Goal: Information Seeking & Learning: Learn about a topic

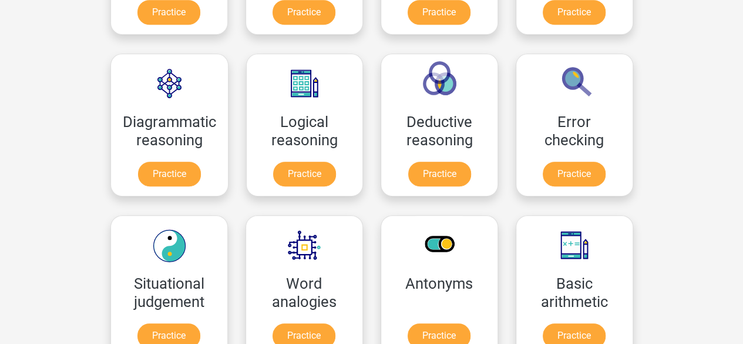
scroll to position [235, 0]
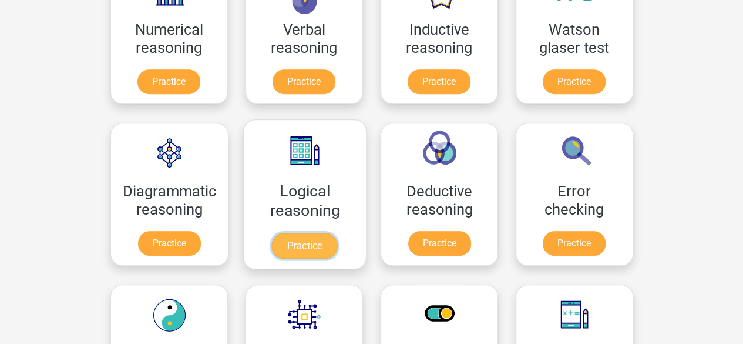
click at [310, 250] on link "Practice" at bounding box center [304, 246] width 66 height 26
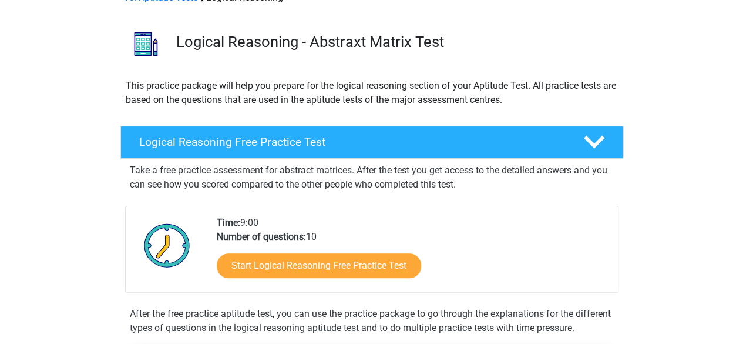
scroll to position [117, 0]
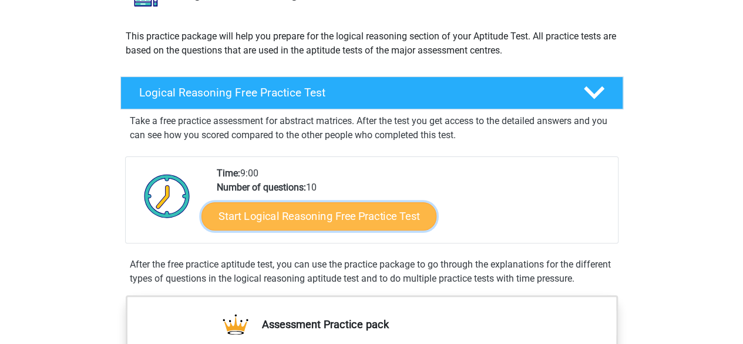
click at [399, 210] on link "Start Logical Reasoning Free Practice Test" at bounding box center [318, 215] width 235 height 28
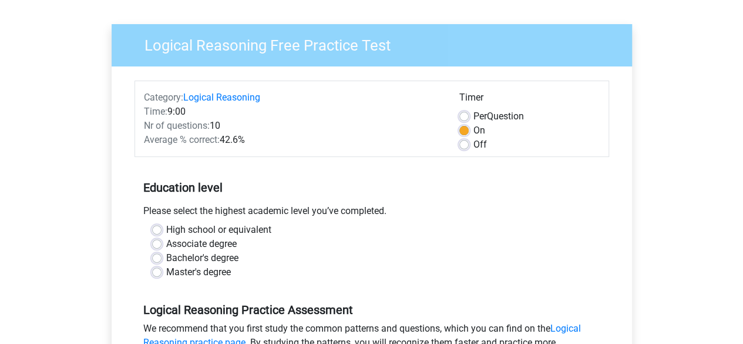
scroll to position [176, 0]
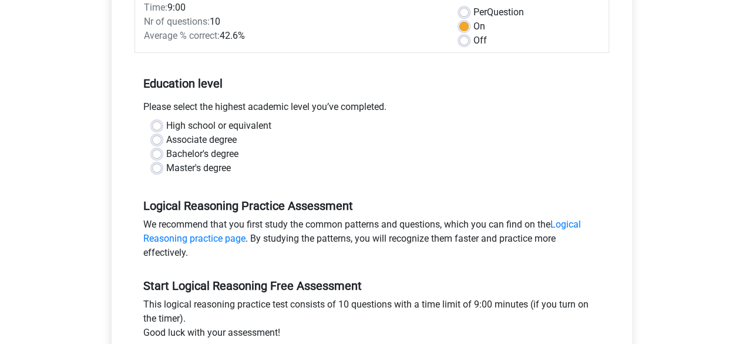
click at [193, 157] on label "Bachelor's degree" at bounding box center [202, 154] width 72 height 14
click at [162, 157] on input "Bachelor's degree" at bounding box center [156, 153] width 9 height 12
radio input "true"
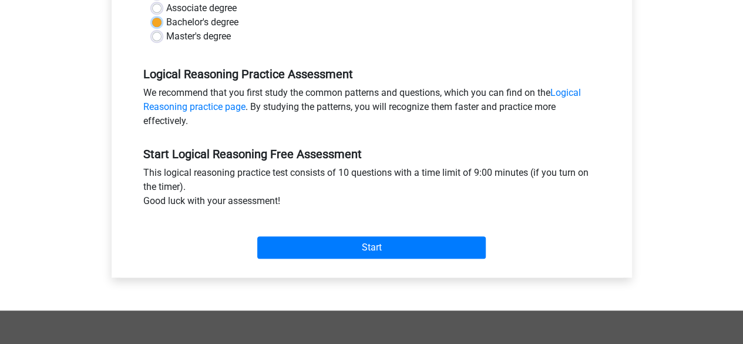
scroll to position [411, 0]
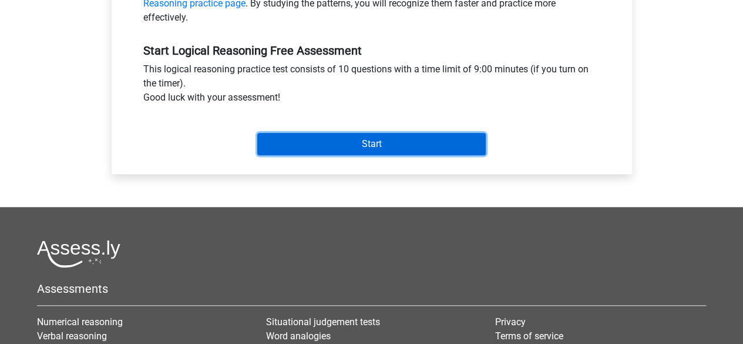
click at [360, 142] on input "Start" at bounding box center [371, 144] width 229 height 22
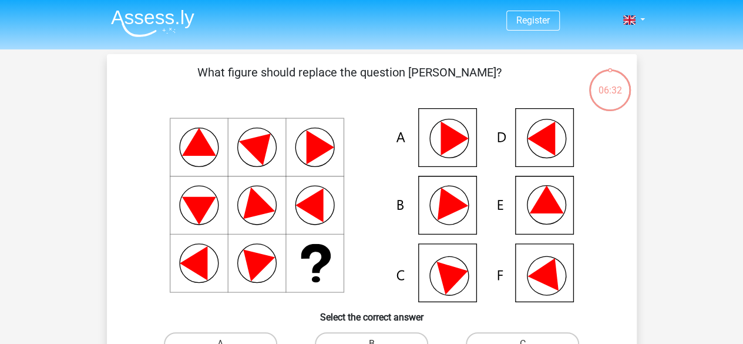
click at [439, 145] on icon at bounding box center [371, 205] width 473 height 194
click at [445, 137] on icon at bounding box center [455, 139] width 28 height 34
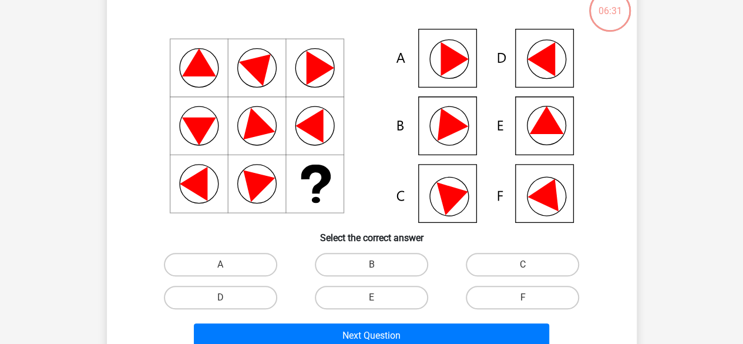
scroll to position [176, 0]
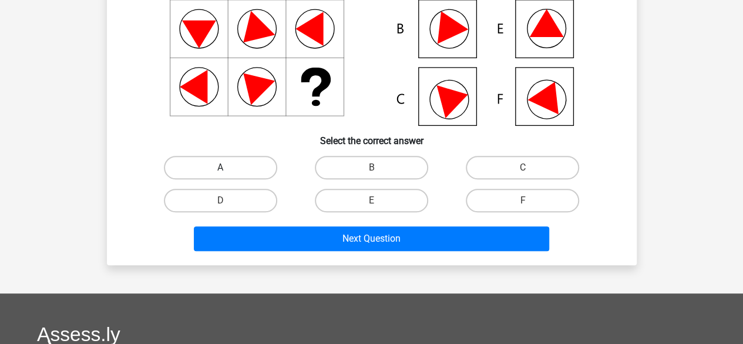
click at [194, 173] on label "A" at bounding box center [220, 167] width 113 height 23
click at [220, 173] on input "A" at bounding box center [224, 171] width 8 height 8
radio input "true"
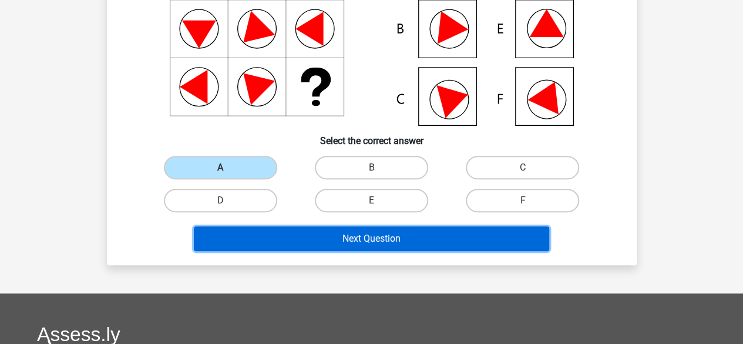
click at [352, 248] on button "Next Question" at bounding box center [371, 238] width 355 height 25
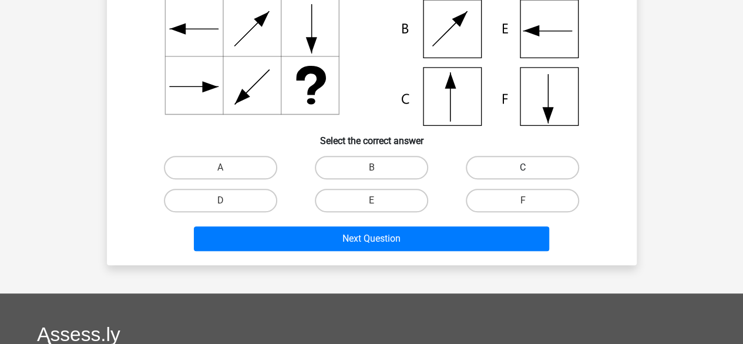
click at [529, 166] on label "C" at bounding box center [522, 167] width 113 height 23
click at [529, 167] on input "C" at bounding box center [527, 171] width 8 height 8
radio input "true"
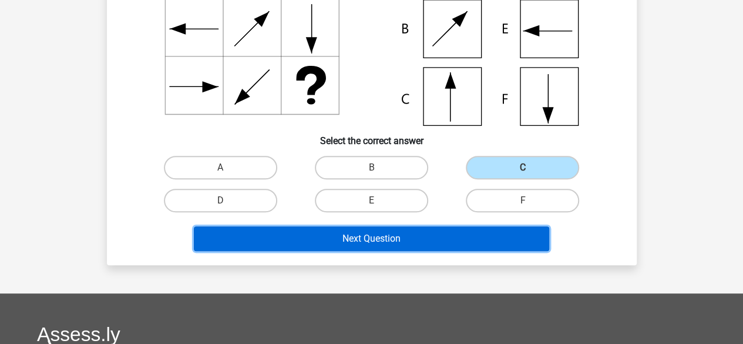
click at [422, 245] on button "Next Question" at bounding box center [371, 238] width 355 height 25
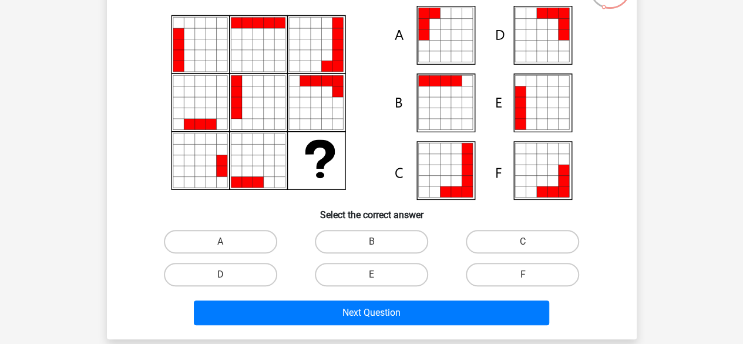
scroll to position [113, 0]
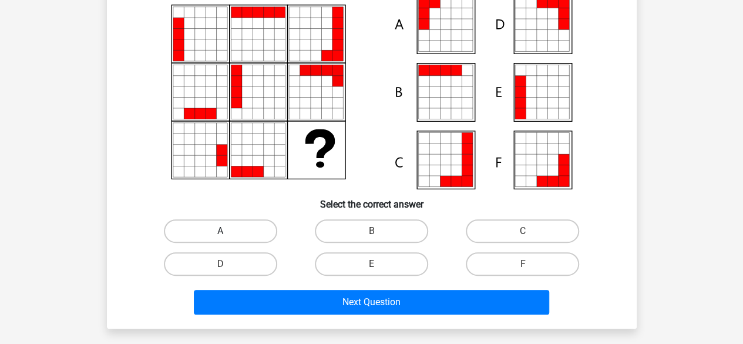
click at [236, 236] on label "A" at bounding box center [220, 230] width 113 height 23
click at [228, 236] on input "A" at bounding box center [224, 235] width 8 height 8
radio input "true"
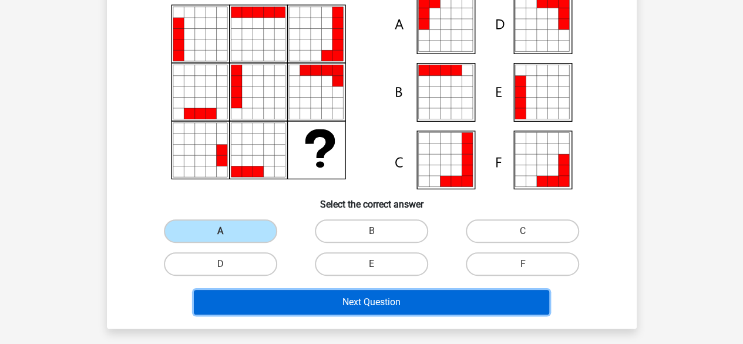
click at [292, 307] on button "Next Question" at bounding box center [371, 302] width 355 height 25
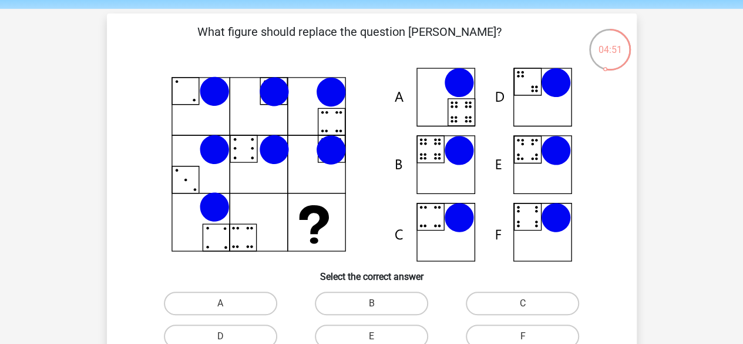
scroll to position [59, 0]
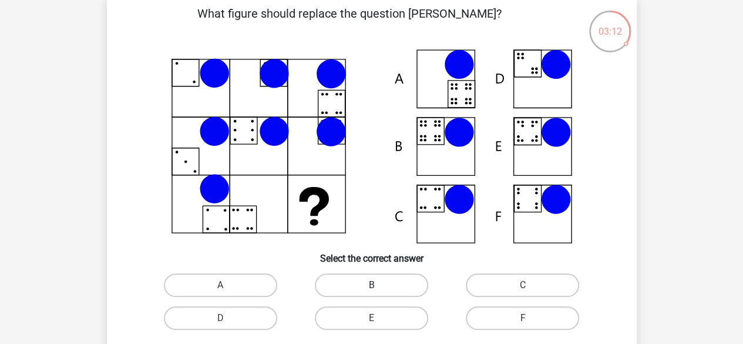
click at [349, 285] on label "B" at bounding box center [371, 284] width 113 height 23
click at [371, 285] on input "B" at bounding box center [375, 289] width 8 height 8
radio input "true"
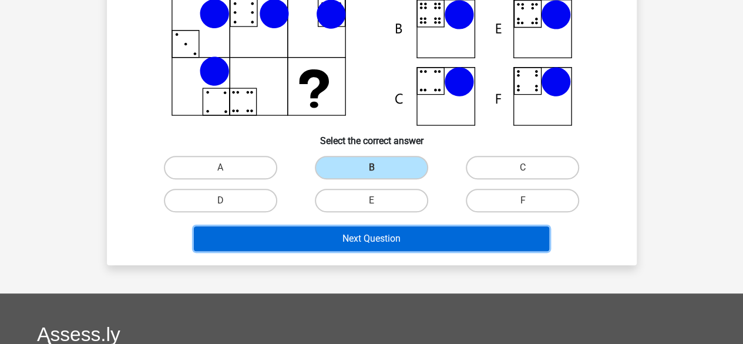
click at [383, 248] on button "Next Question" at bounding box center [371, 238] width 355 height 25
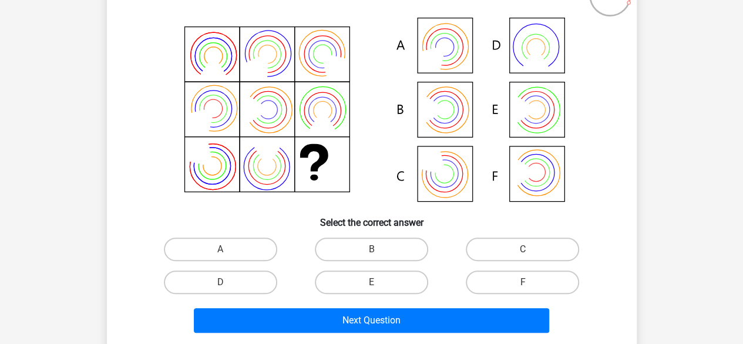
scroll to position [113, 0]
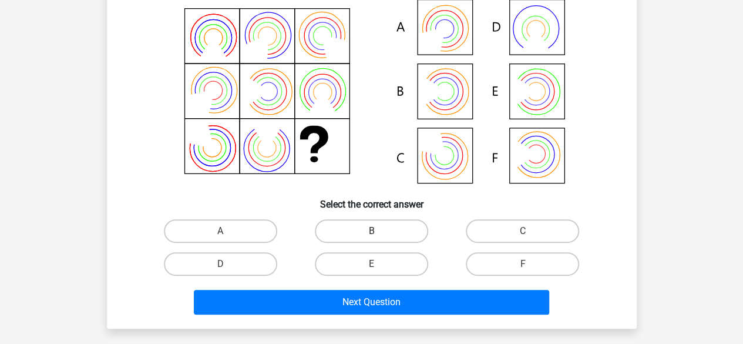
click at [396, 232] on label "B" at bounding box center [371, 230] width 113 height 23
click at [379, 232] on input "B" at bounding box center [375, 235] width 8 height 8
radio input "true"
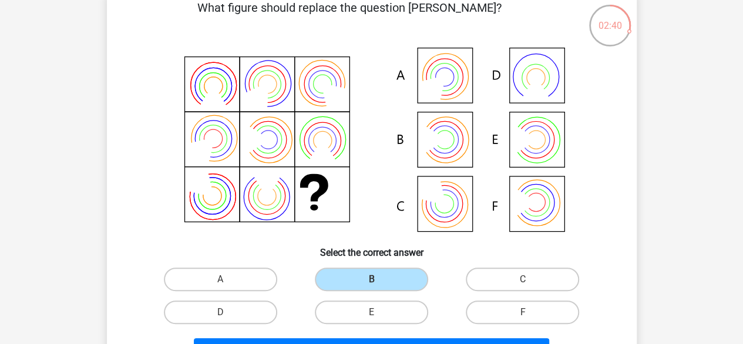
scroll to position [54, 0]
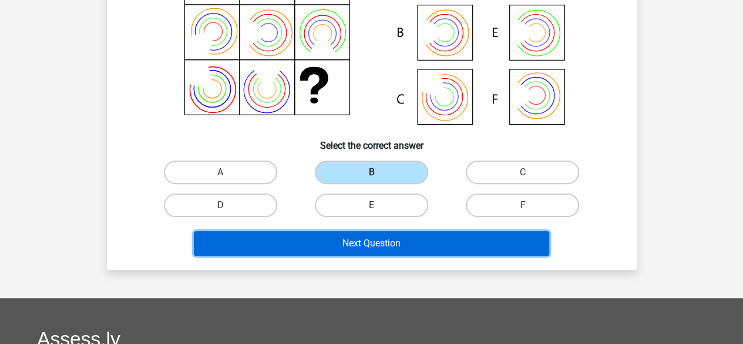
click at [428, 240] on button "Next Question" at bounding box center [371, 243] width 355 height 25
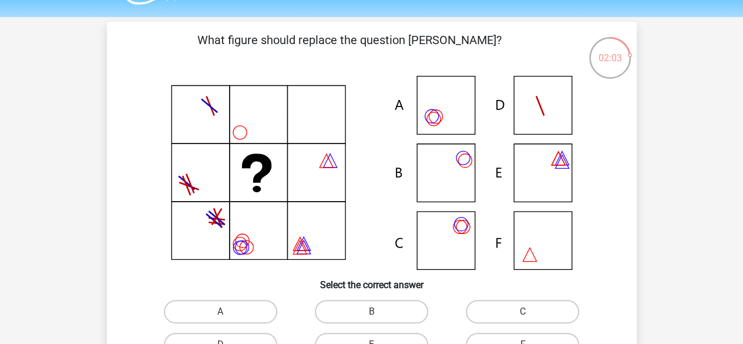
scroll to position [59, 0]
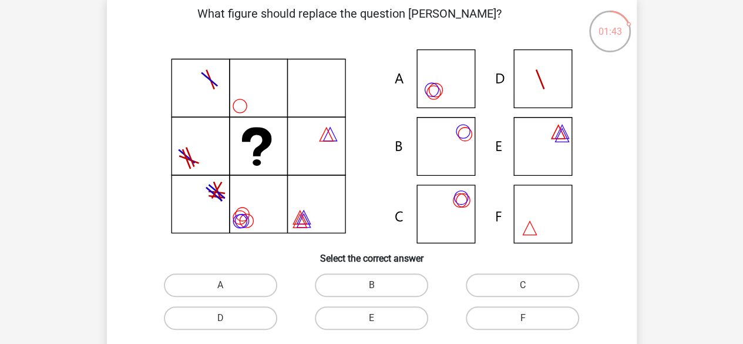
click at [539, 75] on icon at bounding box center [371, 146] width 473 height 194
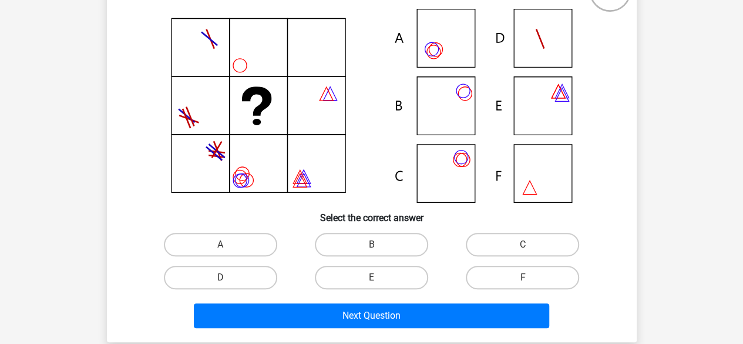
scroll to position [117, 0]
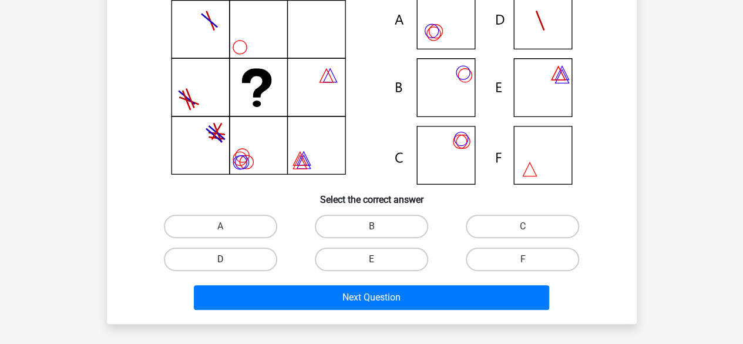
click at [241, 261] on label "D" at bounding box center [220, 258] width 113 height 23
click at [228, 261] on input "D" at bounding box center [224, 263] width 8 height 8
radio input "true"
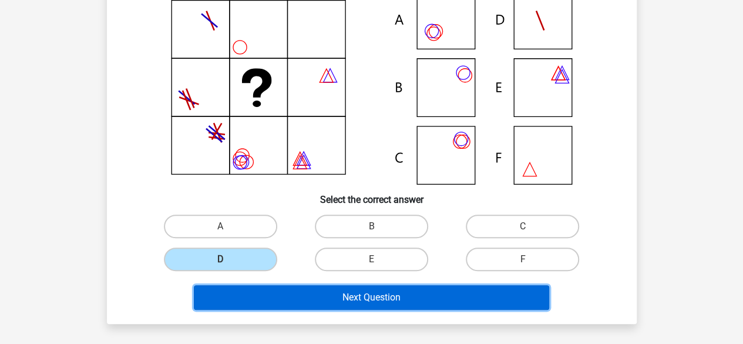
click at [284, 293] on button "Next Question" at bounding box center [371, 297] width 355 height 25
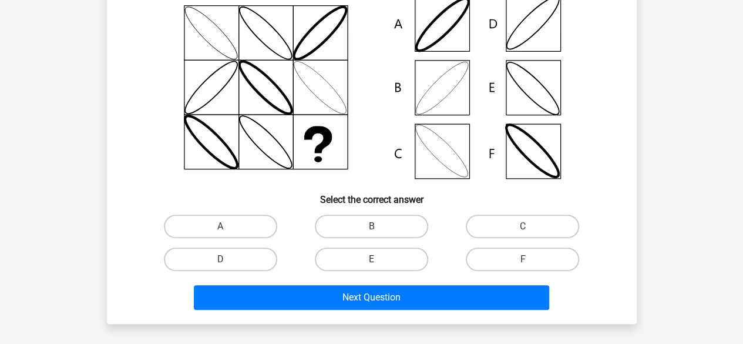
drag, startPoint x: 209, startPoint y: 260, endPoint x: 216, endPoint y: 277, distance: 18.4
click at [210, 259] on label "D" at bounding box center [220, 258] width 113 height 23
click at [220, 259] on input "D" at bounding box center [224, 263] width 8 height 8
radio input "true"
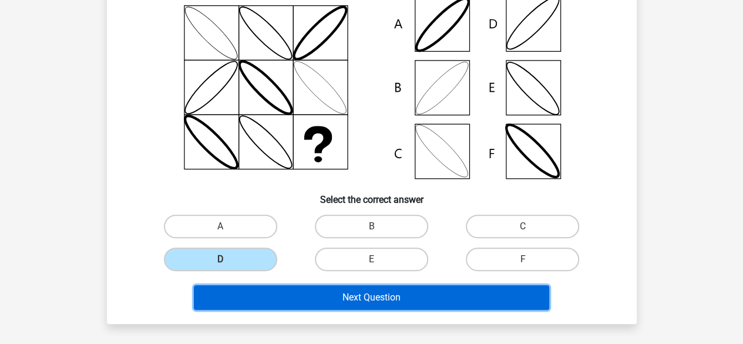
click at [229, 308] on button "Next Question" at bounding box center [371, 297] width 355 height 25
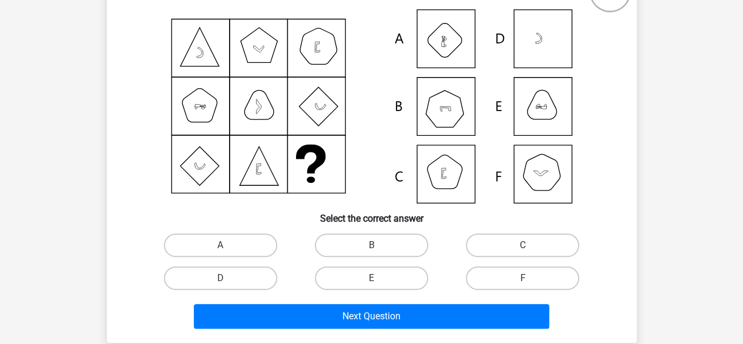
scroll to position [113, 0]
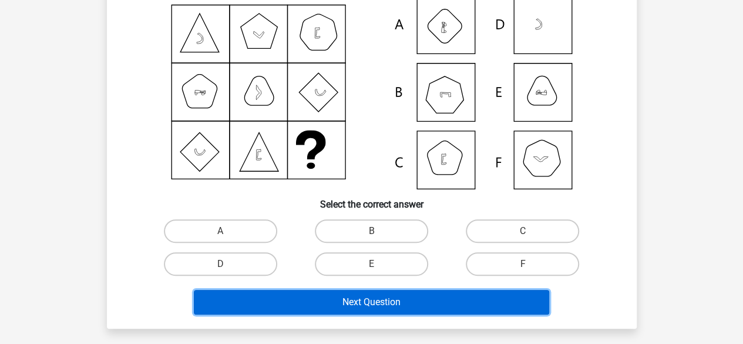
drag, startPoint x: 525, startPoint y: 287, endPoint x: 525, endPoint y: 280, distance: 7.1
click at [525, 280] on div "Next Question" at bounding box center [372, 299] width 492 height 39
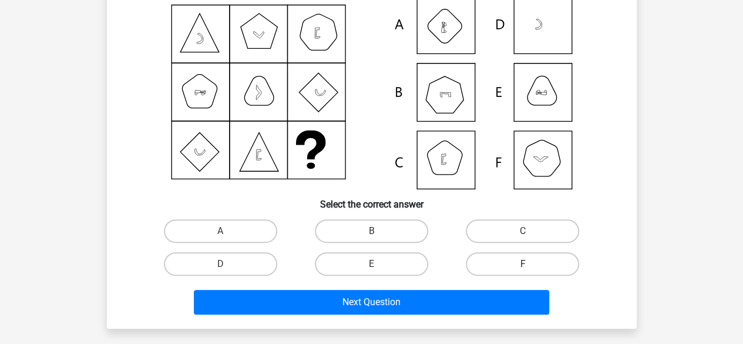
click at [526, 263] on label "F" at bounding box center [522, 263] width 113 height 23
click at [526, 264] on input "F" at bounding box center [527, 268] width 8 height 8
radio input "true"
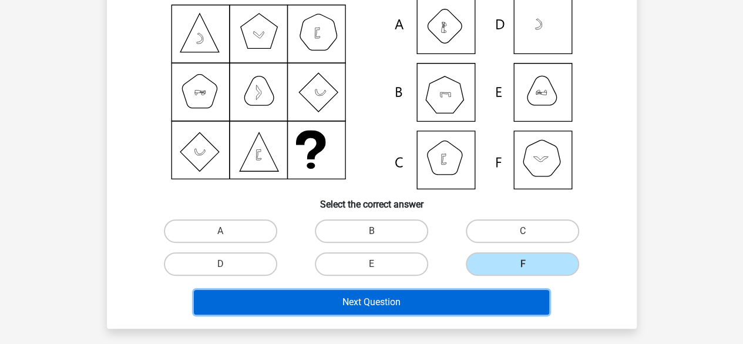
drag, startPoint x: 496, startPoint y: 297, endPoint x: 500, endPoint y: 285, distance: 12.4
click at [496, 297] on button "Next Question" at bounding box center [371, 302] width 355 height 25
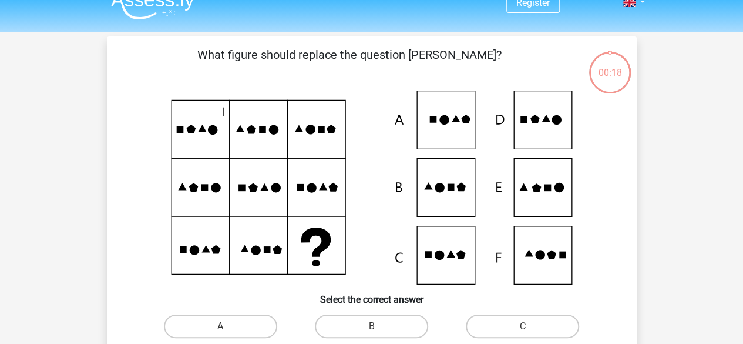
scroll to position [0, 0]
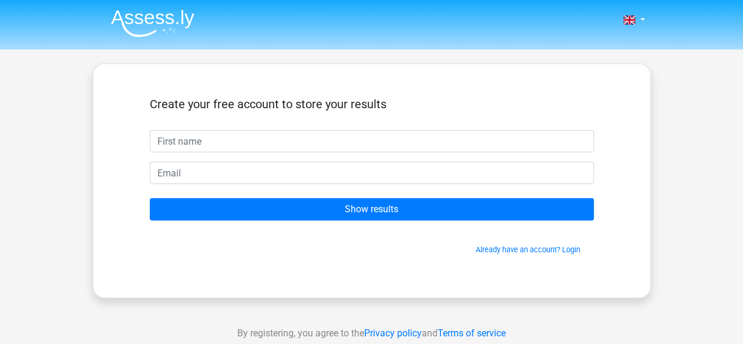
click at [387, 152] on input "text" at bounding box center [372, 141] width 444 height 22
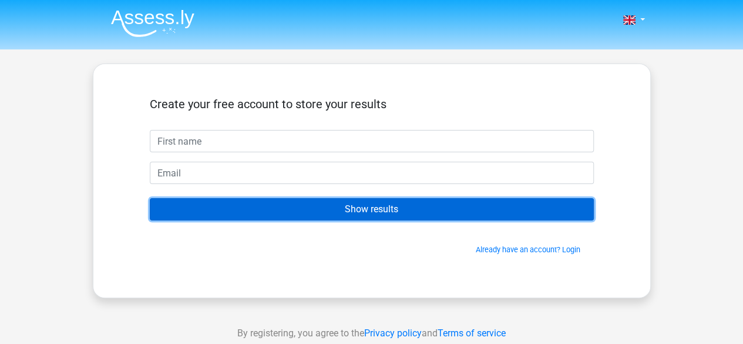
click at [398, 205] on input "Show results" at bounding box center [372, 209] width 444 height 22
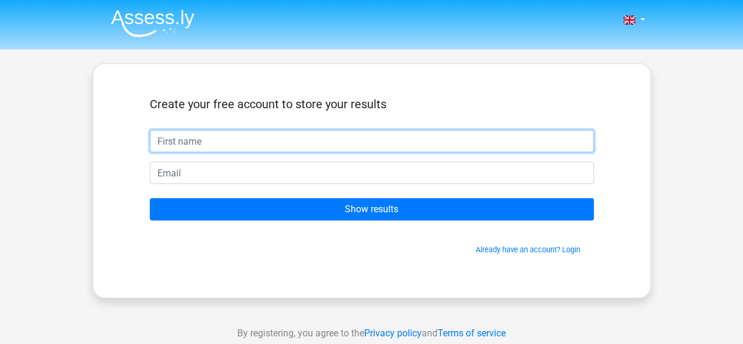
click at [436, 140] on input "text" at bounding box center [372, 141] width 444 height 22
type input "o"
type input "huhu2"
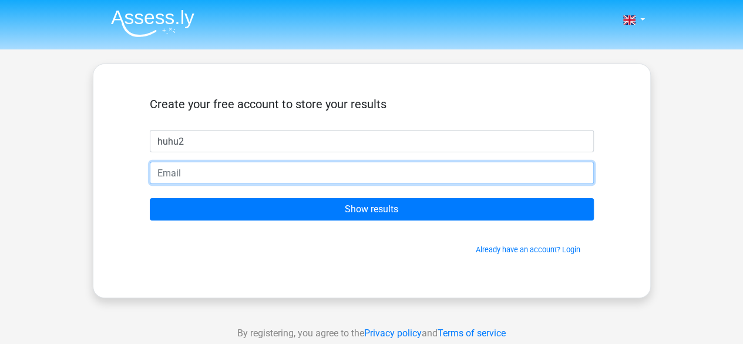
click at [449, 171] on input "email" at bounding box center [372, 173] width 444 height 22
type input "[EMAIL_ADDRESS][DOMAIN_NAME]"
drag, startPoint x: 325, startPoint y: 167, endPoint x: 0, endPoint y: 213, distance: 328.6
click at [0, 213] on div "Nederlands English" at bounding box center [371, 332] width 743 height 664
type input "[PERSON_NAME][EMAIL_ADDRESS][DOMAIN_NAME]"
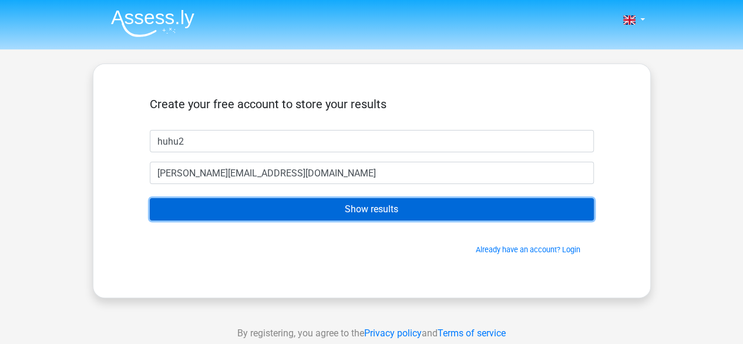
click at [317, 211] on input "Show results" at bounding box center [372, 209] width 444 height 22
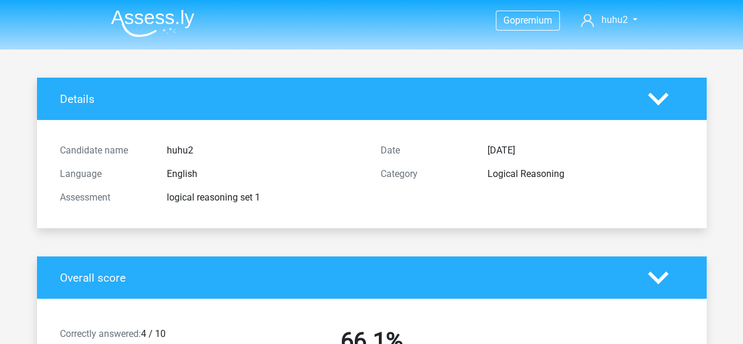
drag, startPoint x: 391, startPoint y: 166, endPoint x: 459, endPoint y: 190, distance: 72.3
click at [390, 166] on div "Category Logical Reasoning" at bounding box center [532, 173] width 321 height 23
click at [650, 271] on icon at bounding box center [658, 277] width 21 height 21
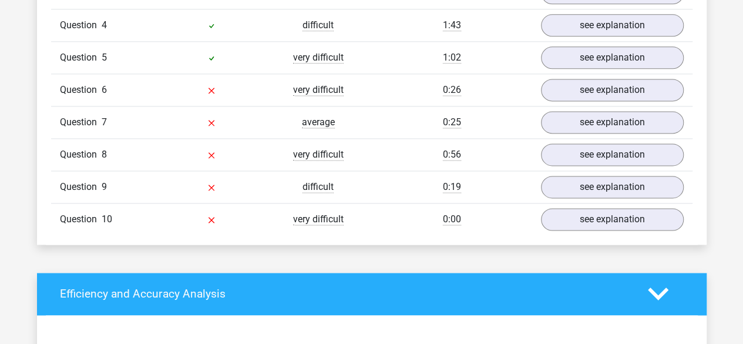
scroll to position [646, 0]
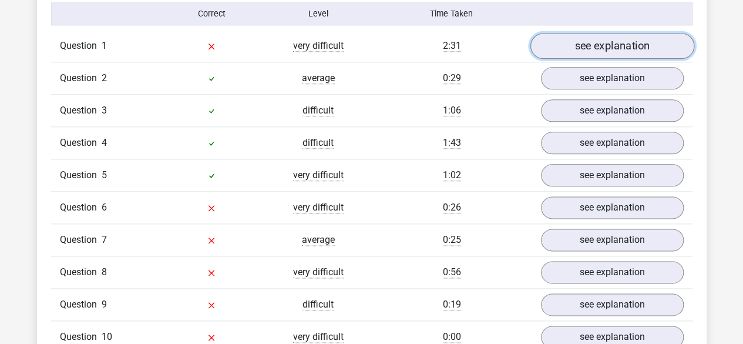
click at [611, 36] on link "see explanation" at bounding box center [612, 46] width 164 height 26
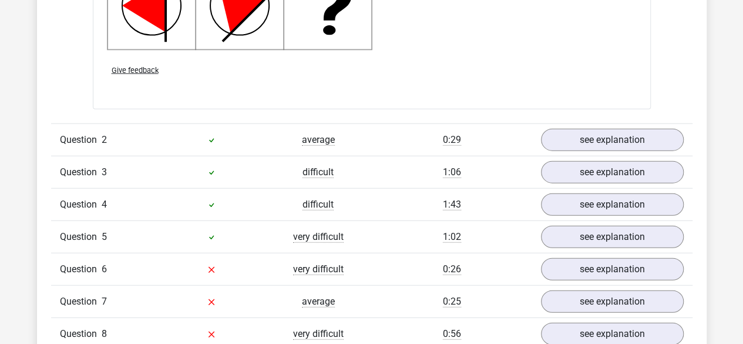
scroll to position [1351, 0]
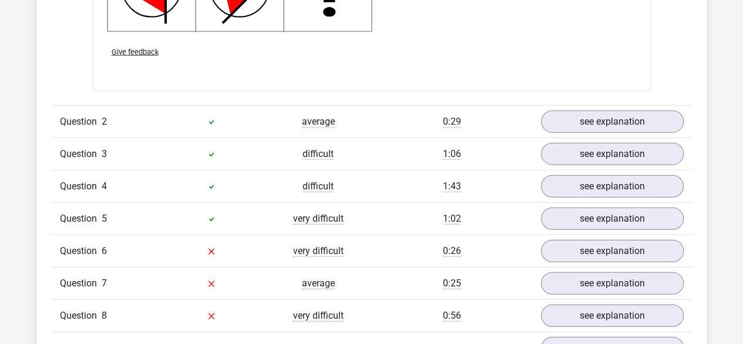
click at [98, 115] on span "Question" at bounding box center [81, 122] width 42 height 14
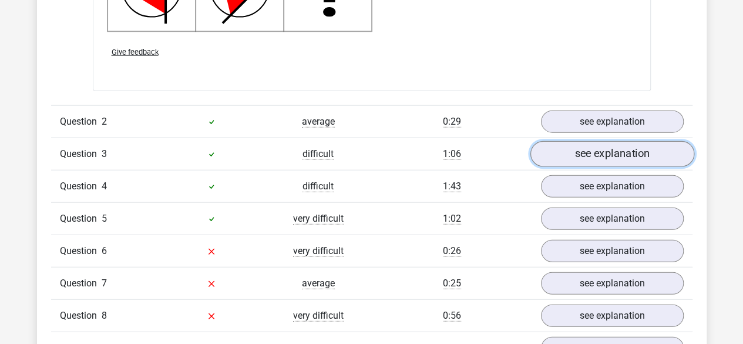
click at [620, 150] on link "see explanation" at bounding box center [612, 154] width 164 height 26
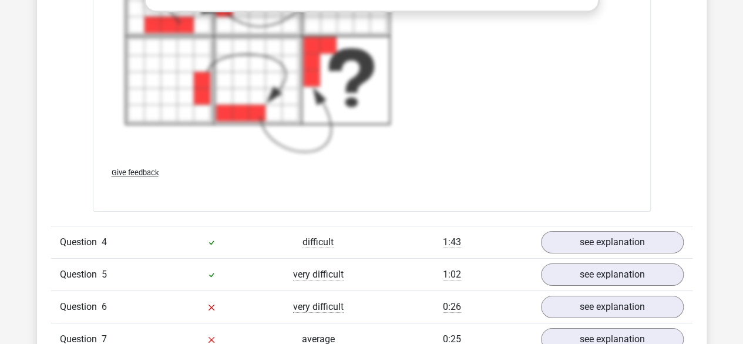
scroll to position [2232, 0]
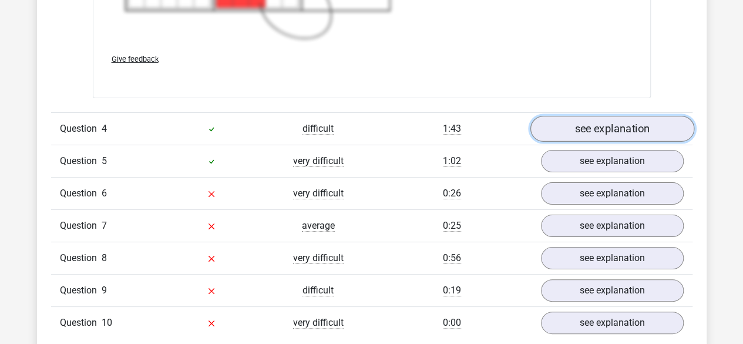
click at [616, 127] on link "see explanation" at bounding box center [612, 129] width 164 height 26
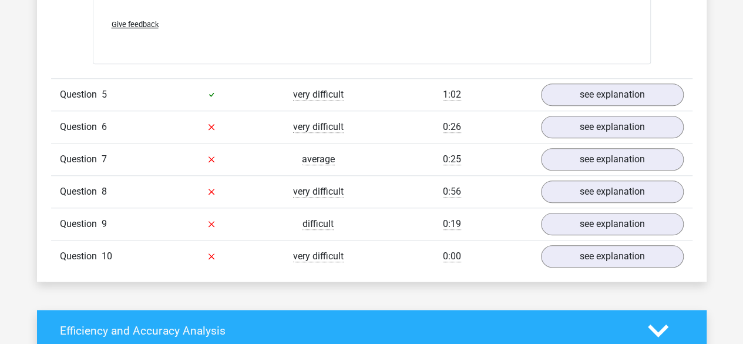
scroll to position [2761, 0]
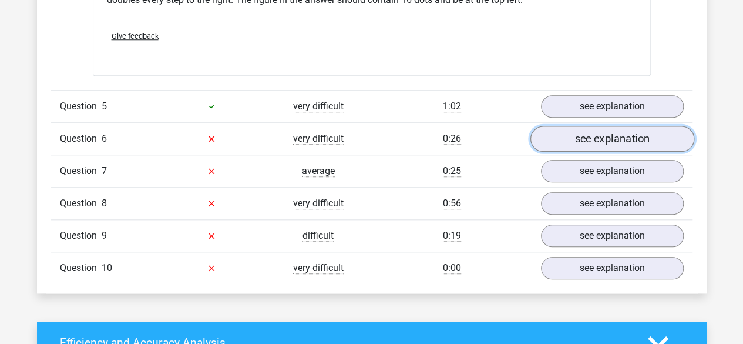
click at [584, 133] on link "see explanation" at bounding box center [612, 139] width 164 height 26
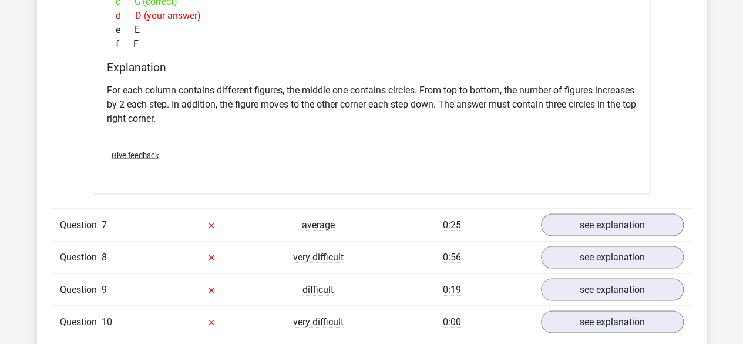
scroll to position [3290, 0]
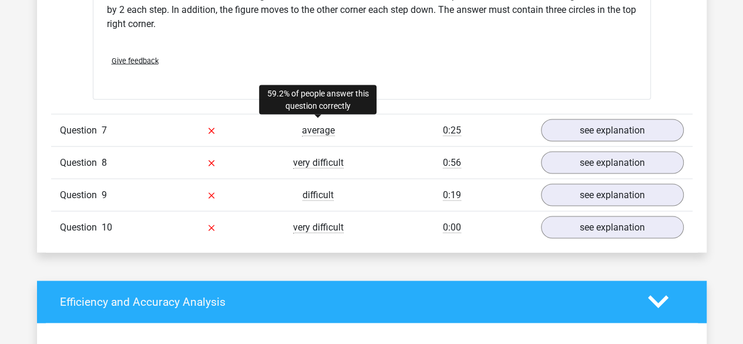
click at [311, 124] on span "average" at bounding box center [318, 130] width 33 height 12
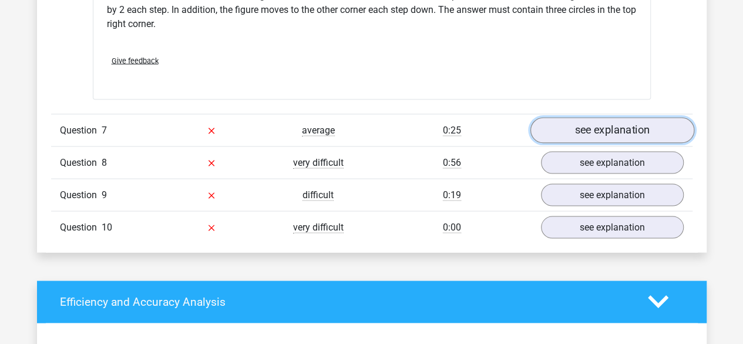
click at [559, 117] on link "see explanation" at bounding box center [612, 130] width 164 height 26
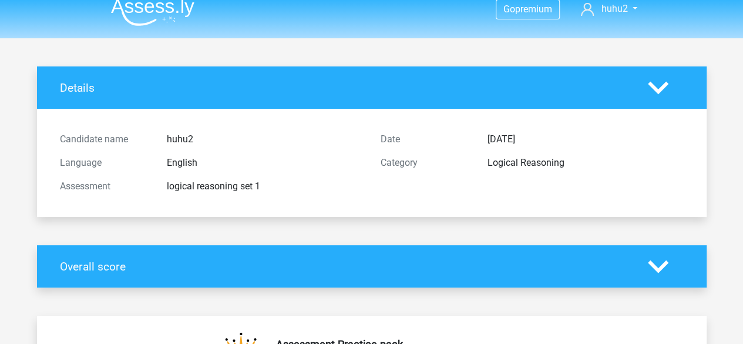
scroll to position [0, 0]
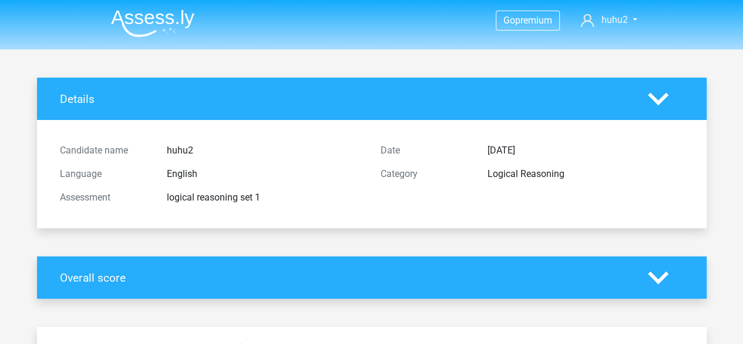
drag, startPoint x: 529, startPoint y: 104, endPoint x: 522, endPoint y: 95, distance: 11.3
click at [526, 102] on h4 "Details" at bounding box center [345, 99] width 570 height 14
click at [172, 26] on img at bounding box center [152, 23] width 83 height 28
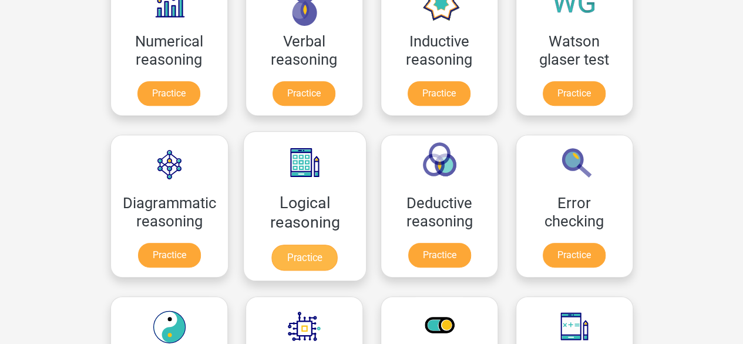
scroll to position [235, 0]
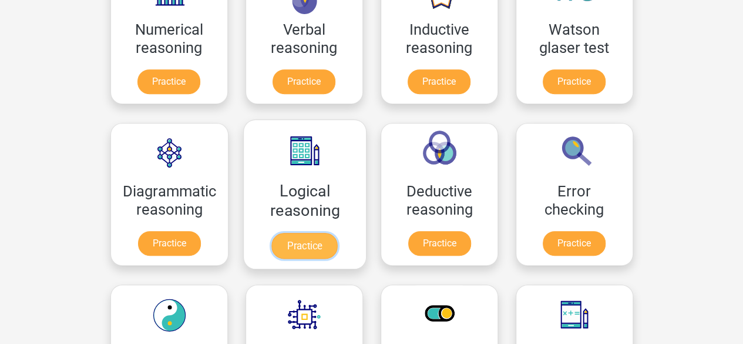
click at [315, 233] on link "Practice" at bounding box center [304, 246] width 66 height 26
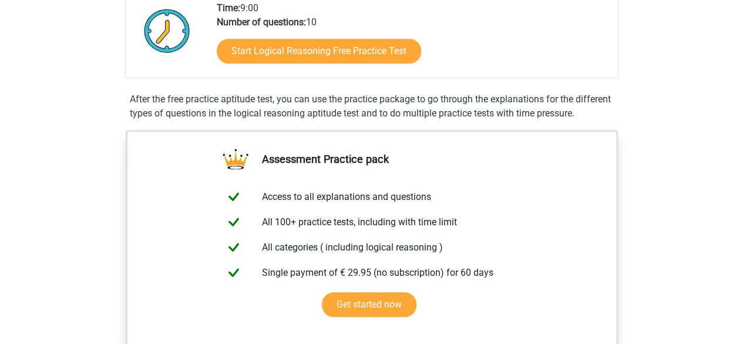
scroll to position [176, 0]
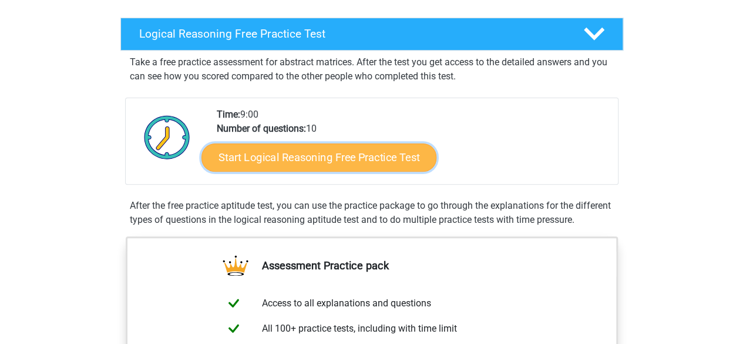
click at [330, 164] on link "Start Logical Reasoning Free Practice Test" at bounding box center [318, 157] width 235 height 28
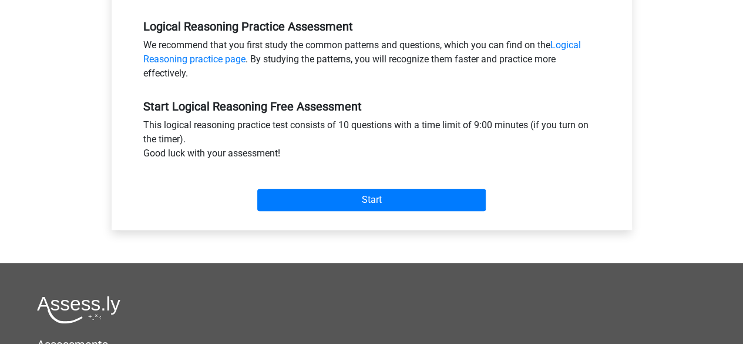
scroll to position [411, 0]
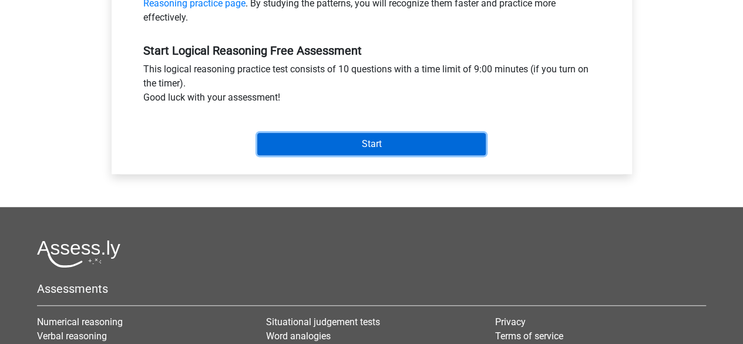
drag, startPoint x: 376, startPoint y: 154, endPoint x: 381, endPoint y: 149, distance: 7.5
click at [377, 153] on input "Start" at bounding box center [371, 144] width 229 height 22
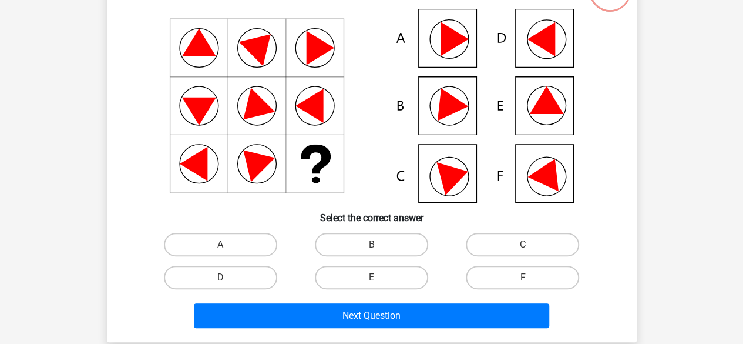
scroll to position [117, 0]
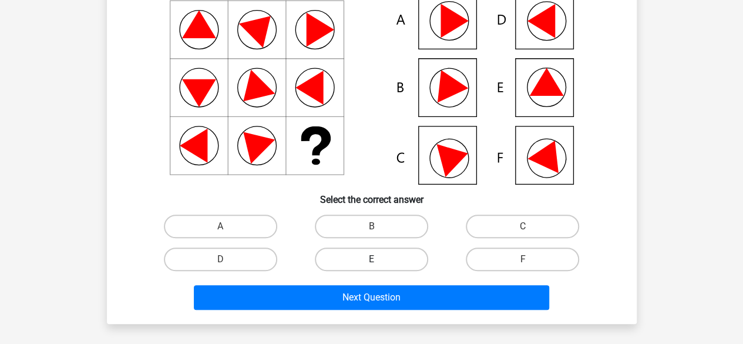
click at [415, 254] on label "E" at bounding box center [371, 258] width 113 height 23
click at [379, 259] on input "E" at bounding box center [375, 263] width 8 height 8
radio input "true"
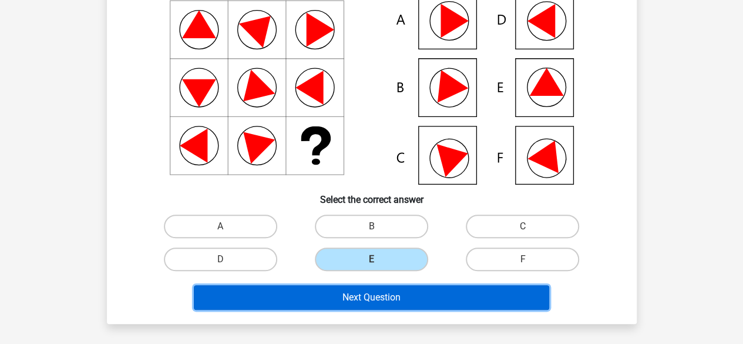
click at [417, 300] on button "Next Question" at bounding box center [371, 297] width 355 height 25
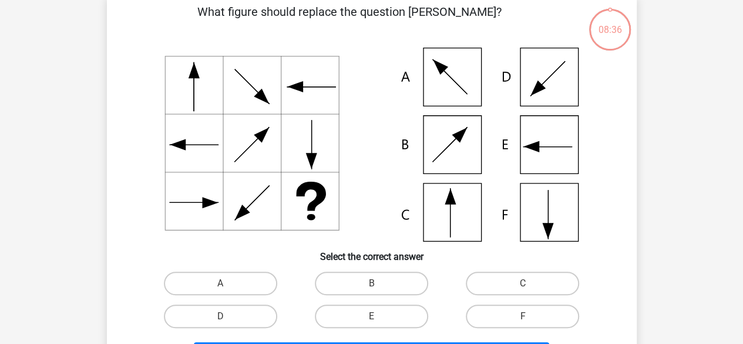
scroll to position [54, 0]
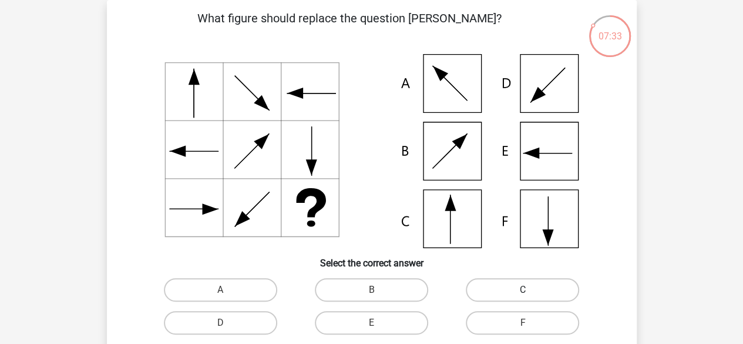
click at [540, 285] on label "C" at bounding box center [522, 289] width 113 height 23
click at [530, 290] on input "C" at bounding box center [527, 294] width 8 height 8
radio input "true"
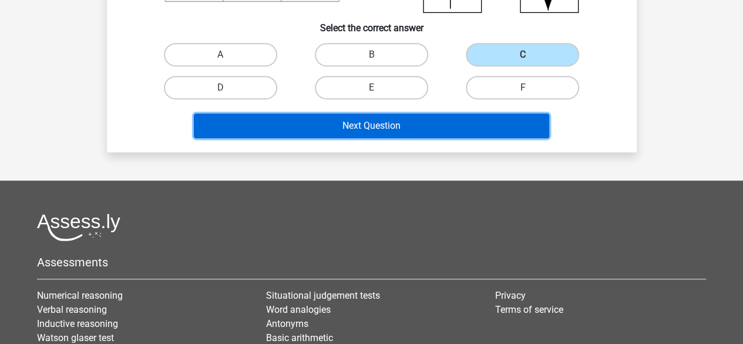
drag, startPoint x: 387, startPoint y: 127, endPoint x: 397, endPoint y: 116, distance: 15.4
click at [387, 126] on button "Next Question" at bounding box center [371, 125] width 355 height 25
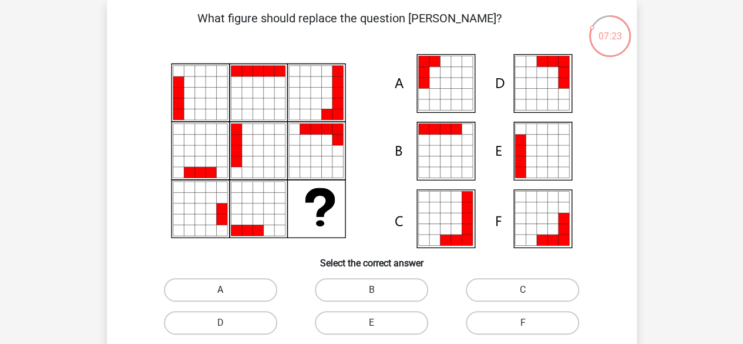
click at [262, 282] on label "A" at bounding box center [220, 289] width 113 height 23
click at [228, 290] on input "A" at bounding box center [224, 294] width 8 height 8
radio input "true"
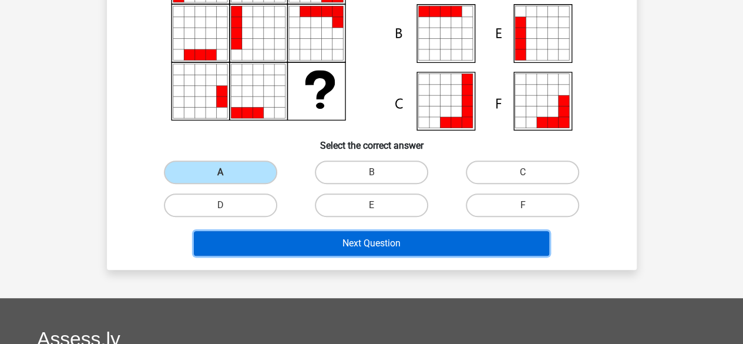
click at [376, 241] on button "Next Question" at bounding box center [371, 243] width 355 height 25
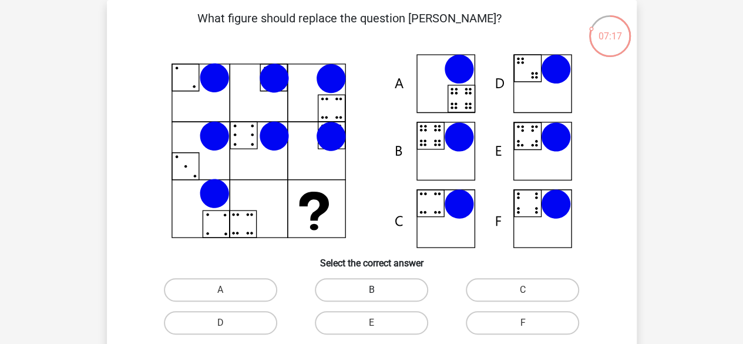
click at [362, 282] on label "B" at bounding box center [371, 289] width 113 height 23
click at [371, 290] on input "B" at bounding box center [375, 294] width 8 height 8
radio input "true"
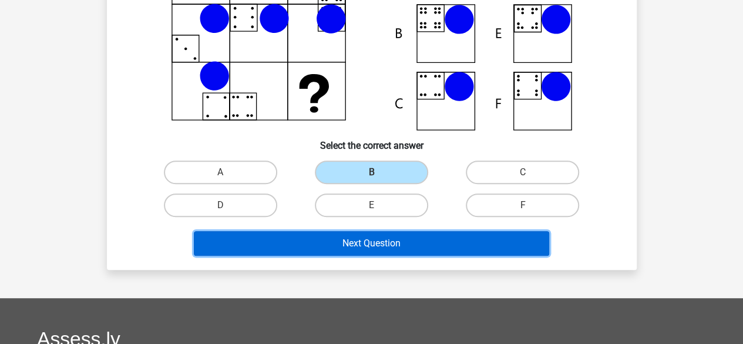
click at [383, 248] on button "Next Question" at bounding box center [371, 243] width 355 height 25
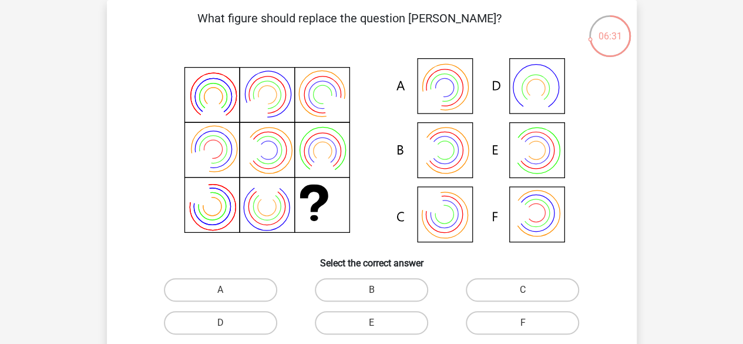
click at [524, 330] on input "F" at bounding box center [527, 327] width 8 height 8
radio input "true"
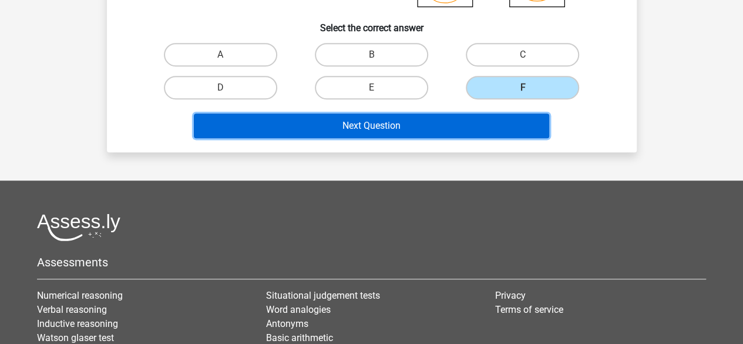
click at [438, 120] on button "Next Question" at bounding box center [371, 125] width 355 height 25
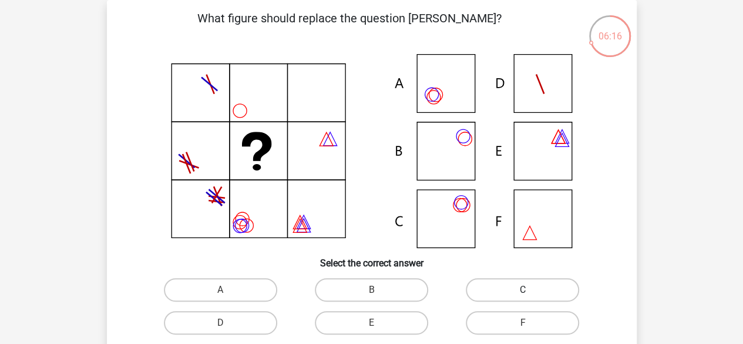
click at [478, 300] on label "C" at bounding box center [522, 289] width 113 height 23
click at [523, 297] on input "C" at bounding box center [527, 294] width 8 height 8
radio input "true"
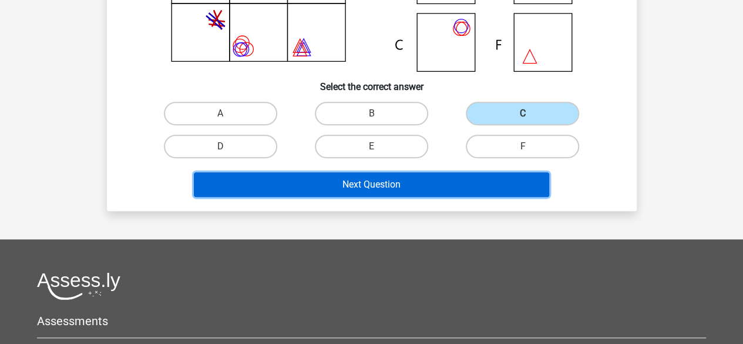
click at [431, 180] on button "Next Question" at bounding box center [371, 184] width 355 height 25
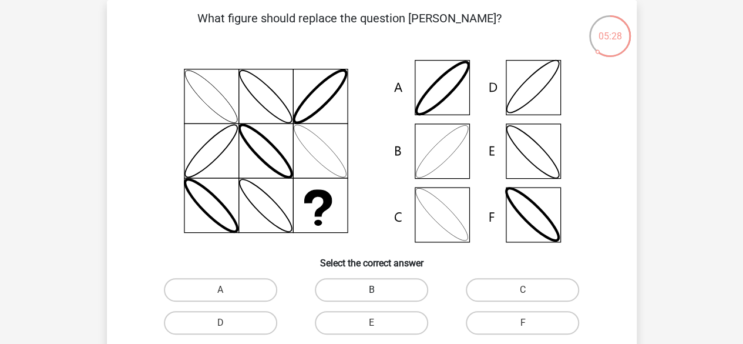
click at [390, 295] on label "B" at bounding box center [371, 289] width 113 height 23
click at [379, 295] on input "B" at bounding box center [375, 294] width 8 height 8
radio input "true"
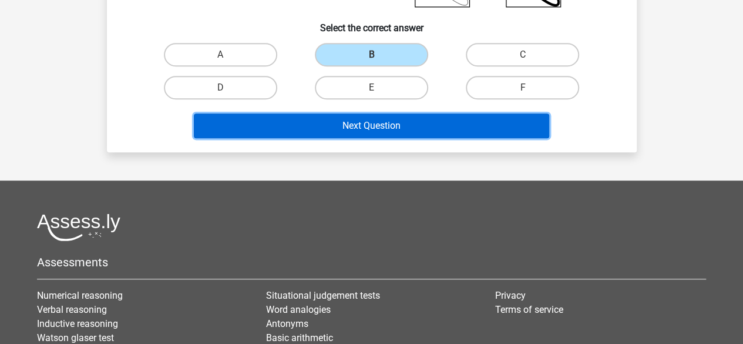
click at [405, 116] on button "Next Question" at bounding box center [371, 125] width 355 height 25
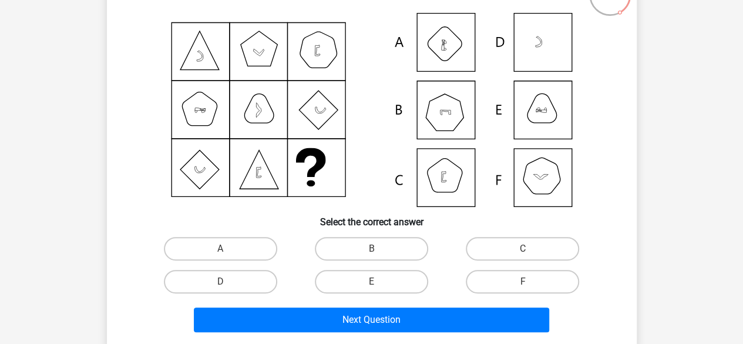
scroll to position [113, 0]
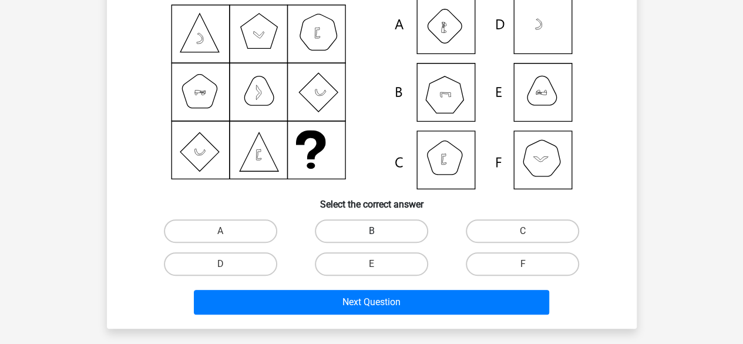
click at [415, 225] on label "B" at bounding box center [371, 230] width 113 height 23
click at [379, 231] on input "B" at bounding box center [375, 235] width 8 height 8
radio input "true"
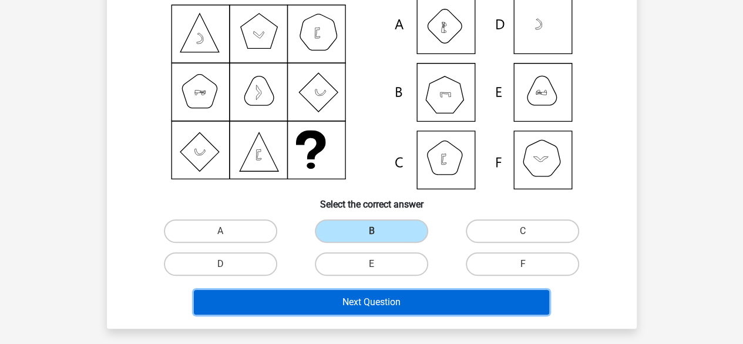
click at [404, 308] on button "Next Question" at bounding box center [371, 302] width 355 height 25
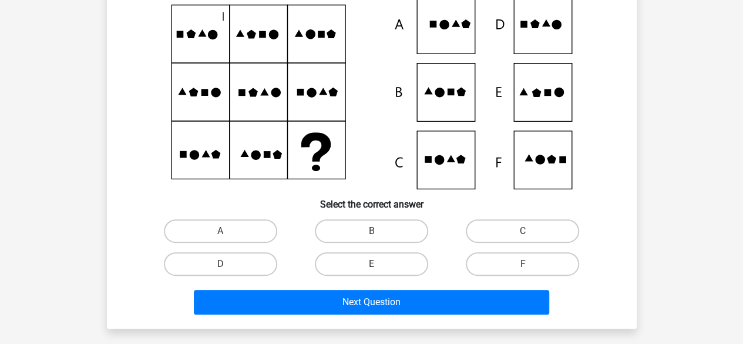
scroll to position [54, 0]
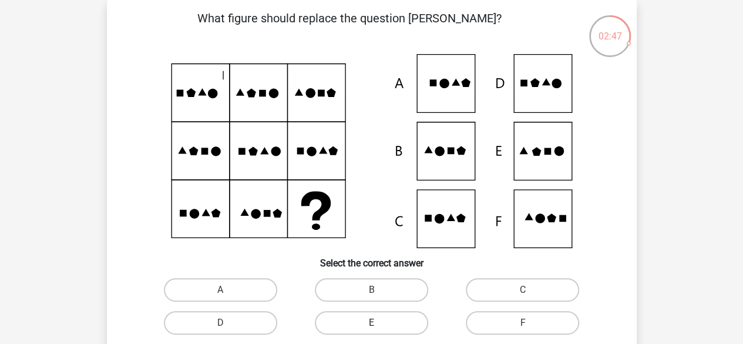
click at [344, 324] on label "E" at bounding box center [371, 322] width 113 height 23
click at [371, 324] on input "E" at bounding box center [375, 327] width 8 height 8
radio input "true"
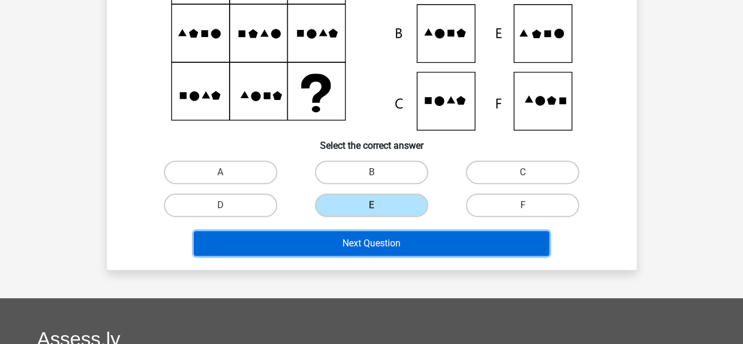
click at [442, 244] on button "Next Question" at bounding box center [371, 243] width 355 height 25
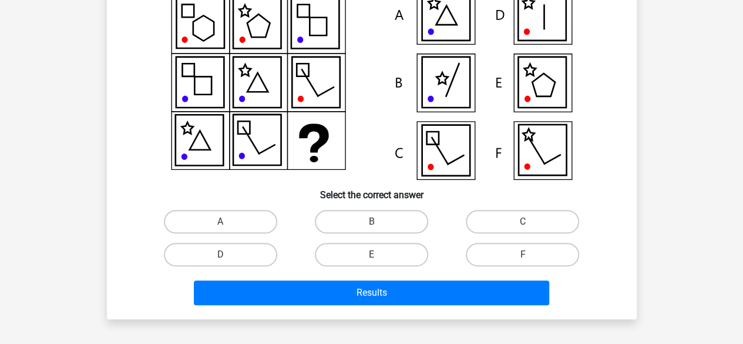
scroll to position [172, 0]
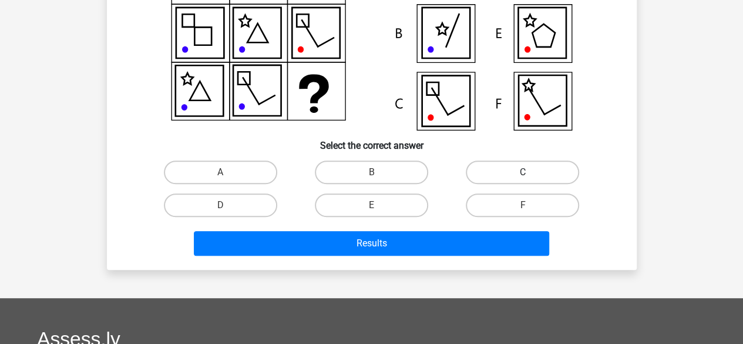
click at [555, 172] on label "C" at bounding box center [522, 171] width 113 height 23
click at [530, 172] on input "C" at bounding box center [527, 176] width 8 height 8
radio input "true"
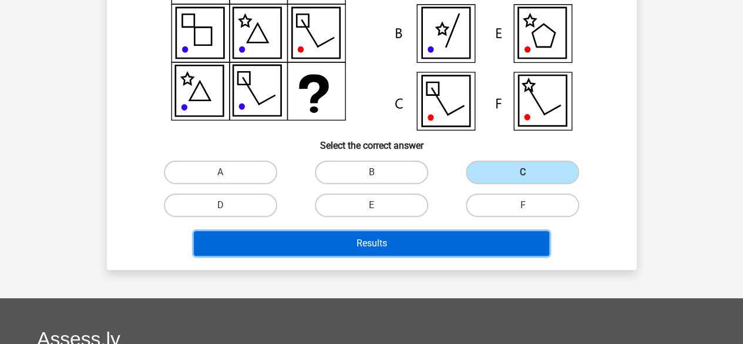
click at [463, 234] on button "Results" at bounding box center [371, 243] width 355 height 25
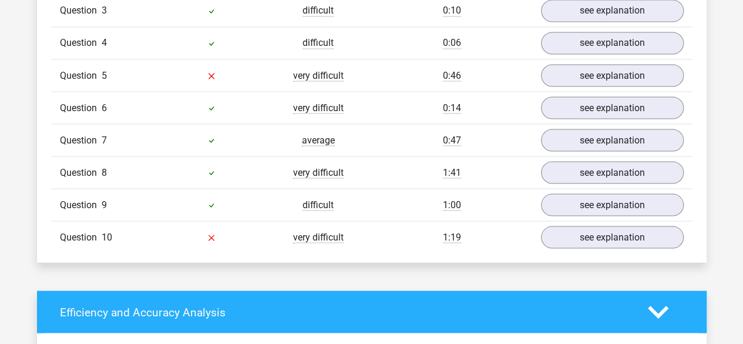
scroll to position [940, 0]
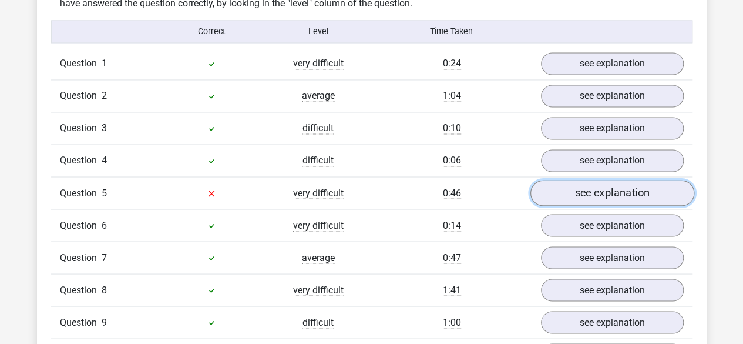
click at [596, 186] on link "see explanation" at bounding box center [612, 193] width 164 height 26
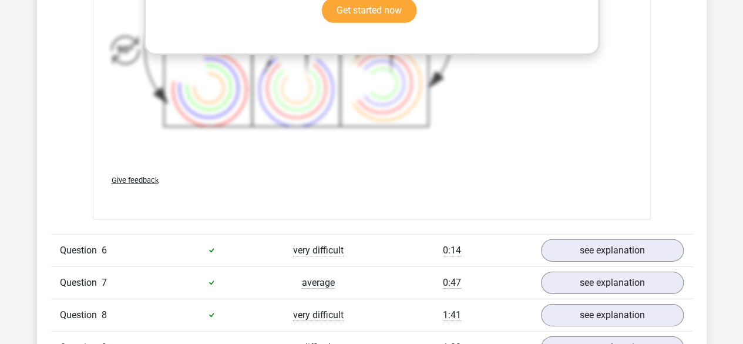
scroll to position [1880, 0]
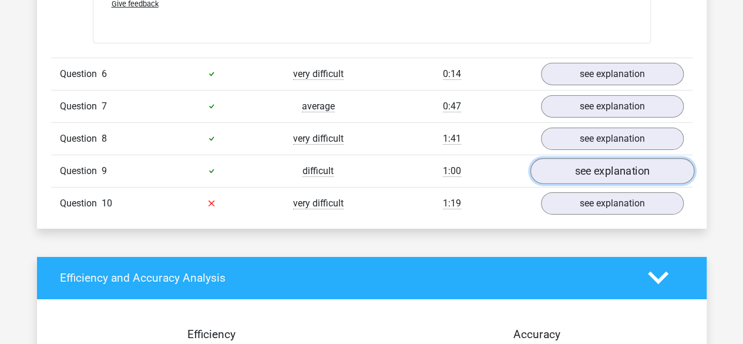
click at [608, 166] on link "see explanation" at bounding box center [612, 171] width 164 height 26
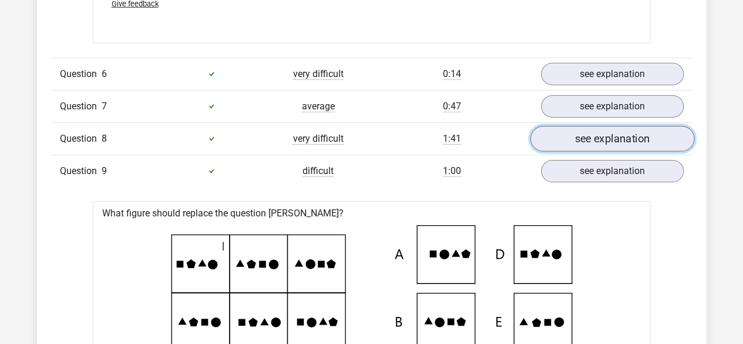
click at [608, 140] on link "see explanation" at bounding box center [612, 139] width 164 height 26
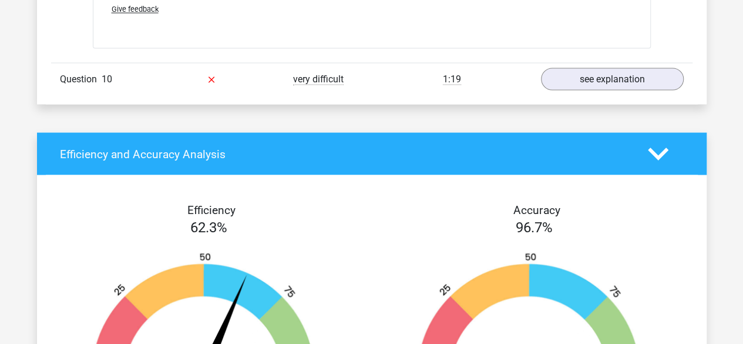
scroll to position [3172, 0]
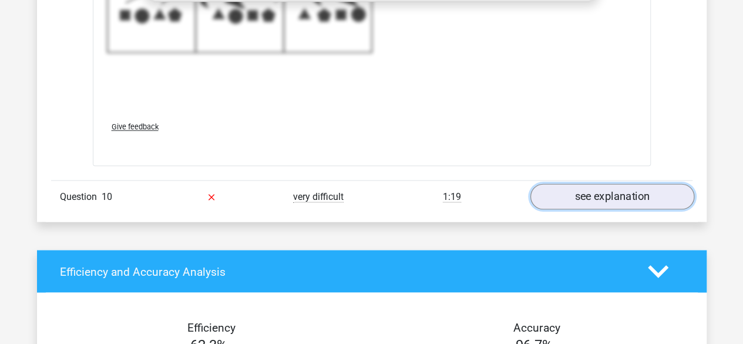
click at [573, 190] on link "see explanation" at bounding box center [612, 196] width 164 height 26
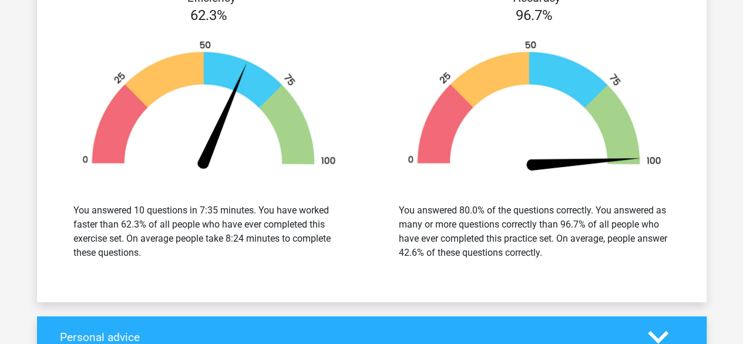
scroll to position [4347, 0]
